Goal: Task Accomplishment & Management: Use online tool/utility

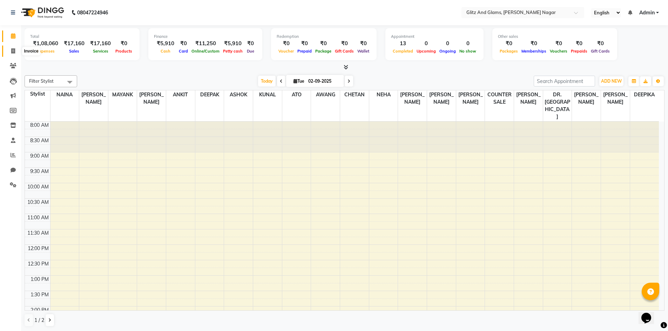
click at [14, 51] on icon at bounding box center [13, 50] width 4 height 5
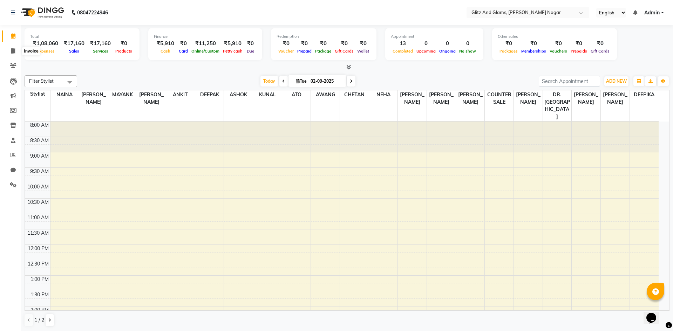
select select "service"
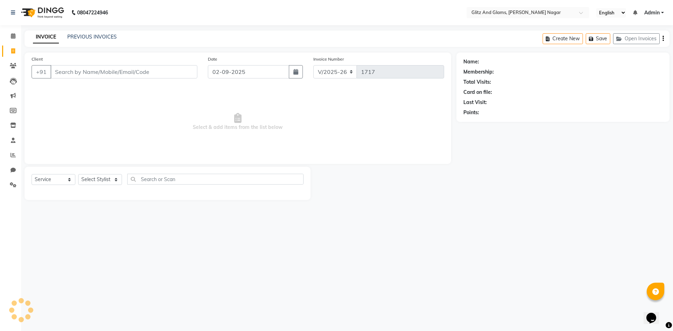
click at [87, 71] on input "Client" at bounding box center [123, 71] width 147 height 13
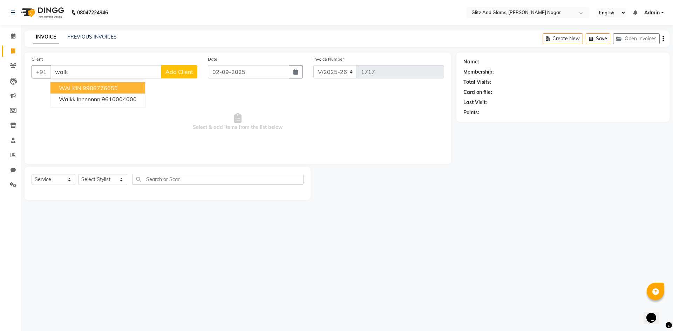
click at [100, 85] on ngb-highlight "9988776655" at bounding box center [100, 87] width 35 height 7
type input "9988776655"
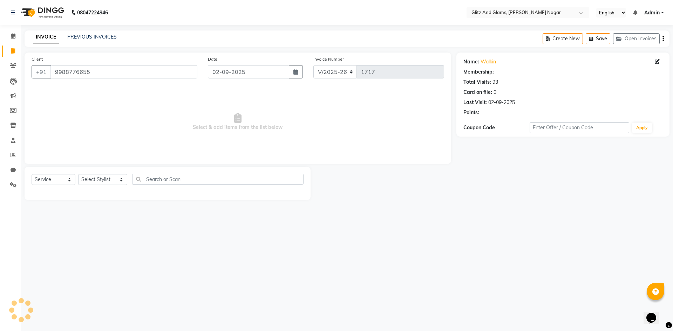
select select "1: Object"
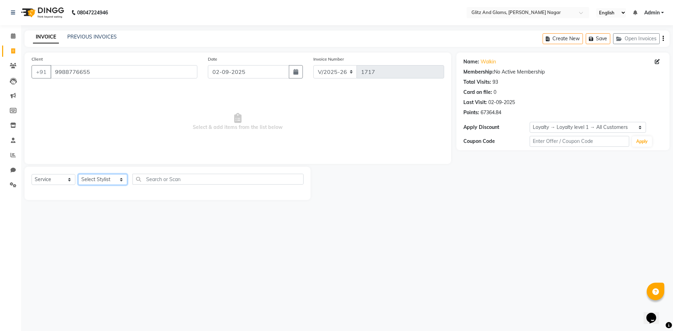
click at [109, 182] on select "Select Stylist [PERSON_NAME] [PERSON_NAME] ANKIT ASHOK ATO [PERSON_NAME] CHETAN…" at bounding box center [102, 179] width 49 height 11
select select "80522"
click at [78, 174] on select "Select Stylist [PERSON_NAME] [PERSON_NAME] ANKIT ASHOK ATO [PERSON_NAME] CHETAN…" at bounding box center [102, 179] width 49 height 11
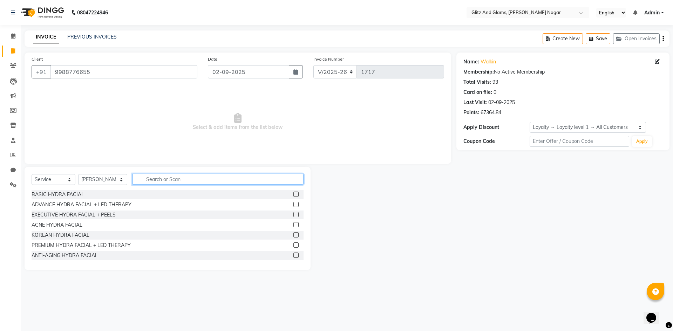
click at [150, 177] on input "text" at bounding box center [218, 179] width 171 height 11
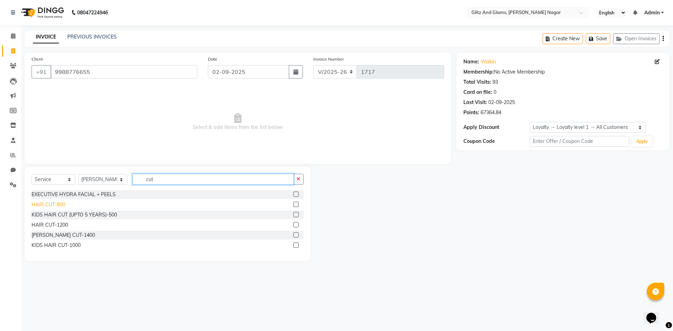
type input "cut"
click at [56, 205] on div "HAIR CUT-800" at bounding box center [49, 204] width 34 height 7
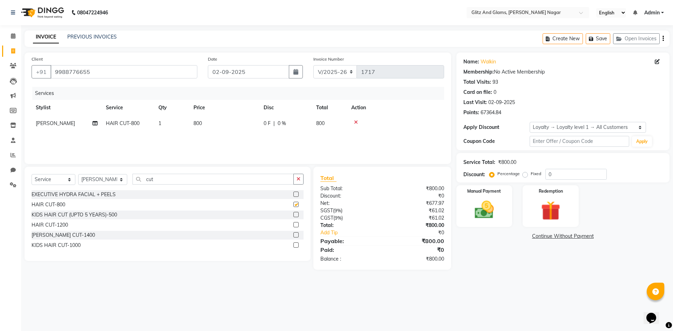
checkbox input "false"
click at [490, 220] on img at bounding box center [484, 209] width 33 height 23
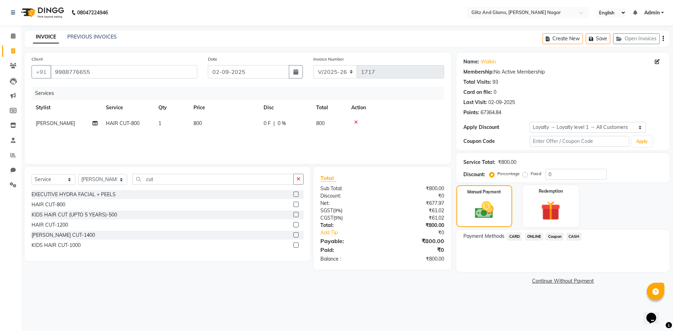
click at [535, 236] on span "ONLINE" at bounding box center [534, 237] width 18 height 8
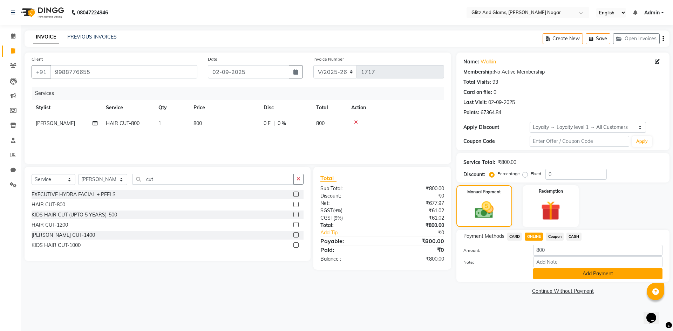
click at [561, 276] on button "Add Payment" at bounding box center [597, 274] width 129 height 11
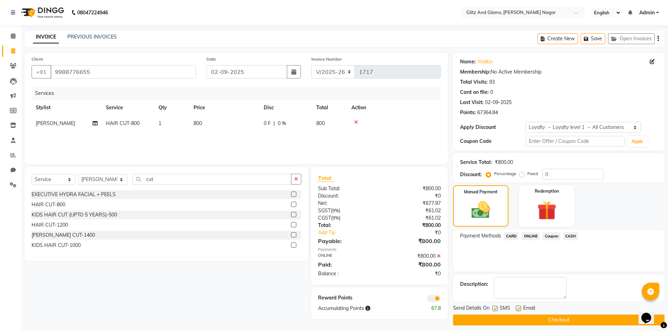
click at [558, 319] on button "Checkout" at bounding box center [558, 320] width 211 height 11
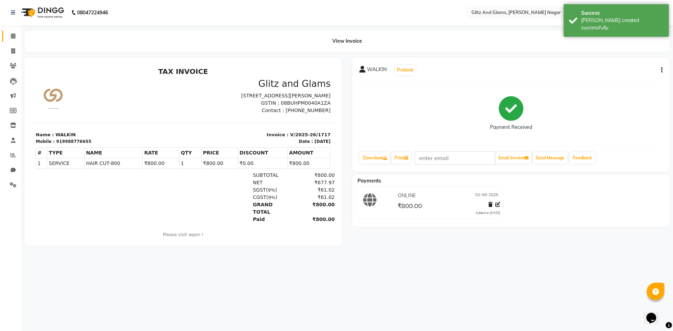
click at [11, 40] on link "Calendar" at bounding box center [10, 36] width 17 height 12
